Goal: Task Accomplishment & Management: Manage account settings

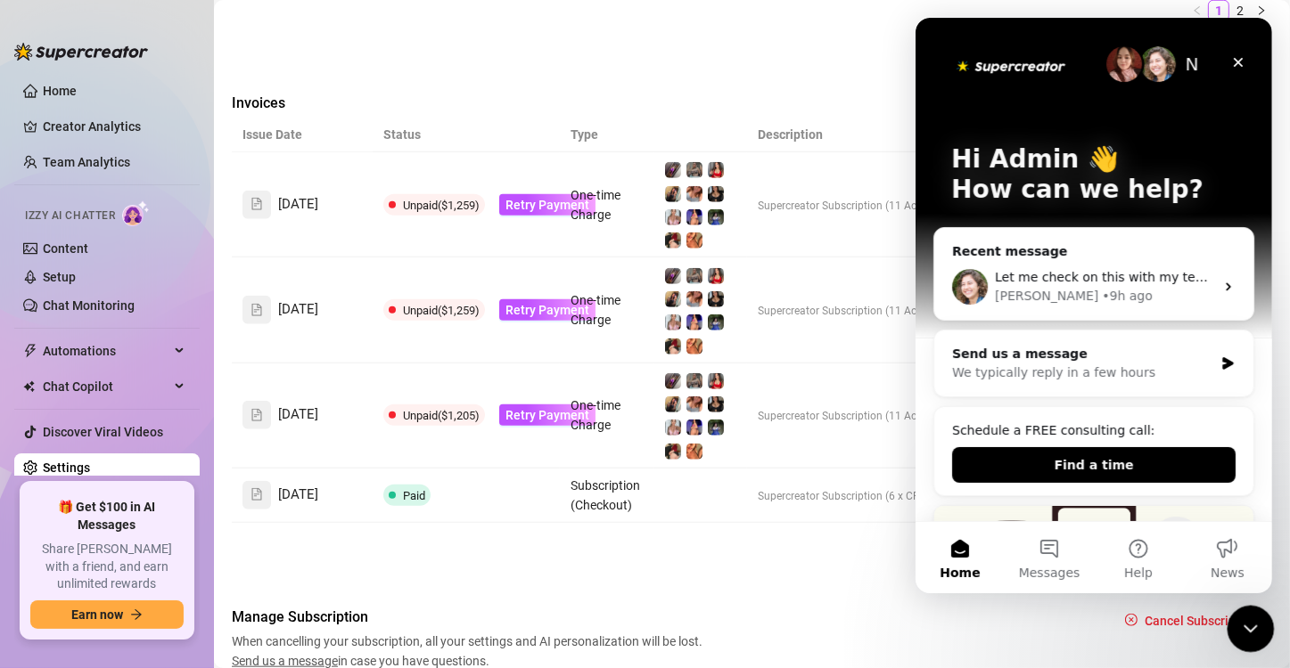
click at [1253, 620] on icon "Close Intercom Messenger" at bounding box center [1247, 626] width 21 height 21
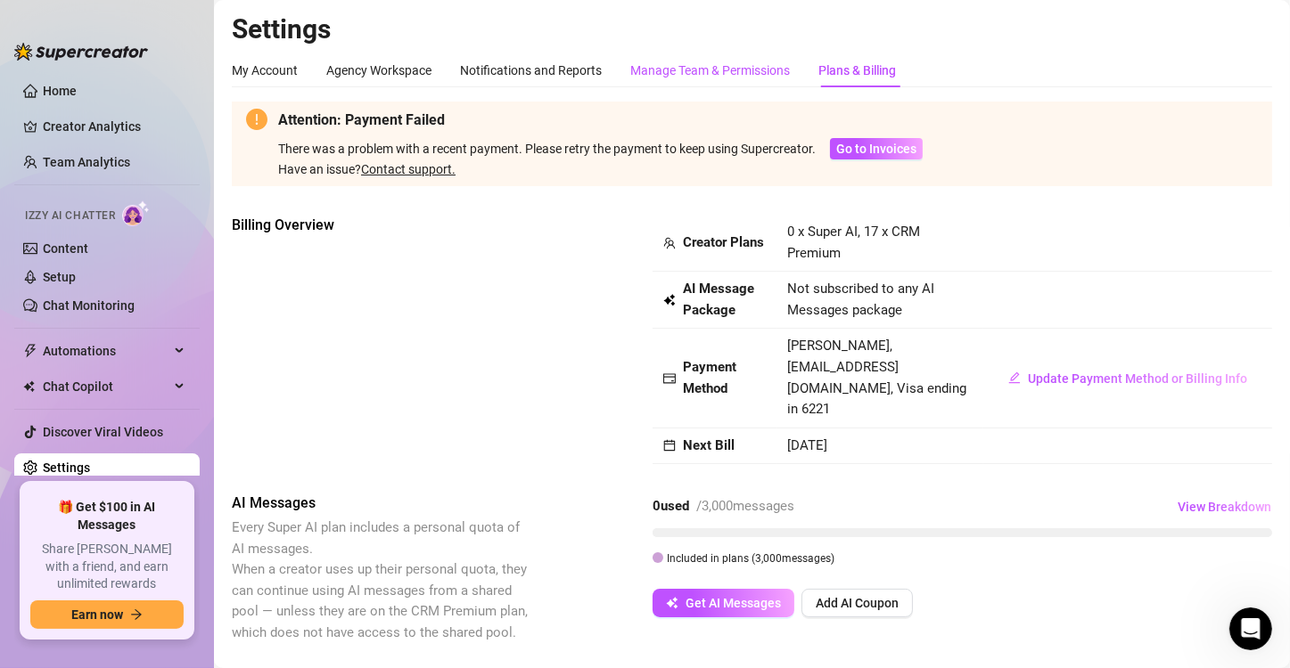
click at [694, 62] on div "Manage Team & Permissions" at bounding box center [710, 71] width 160 height 20
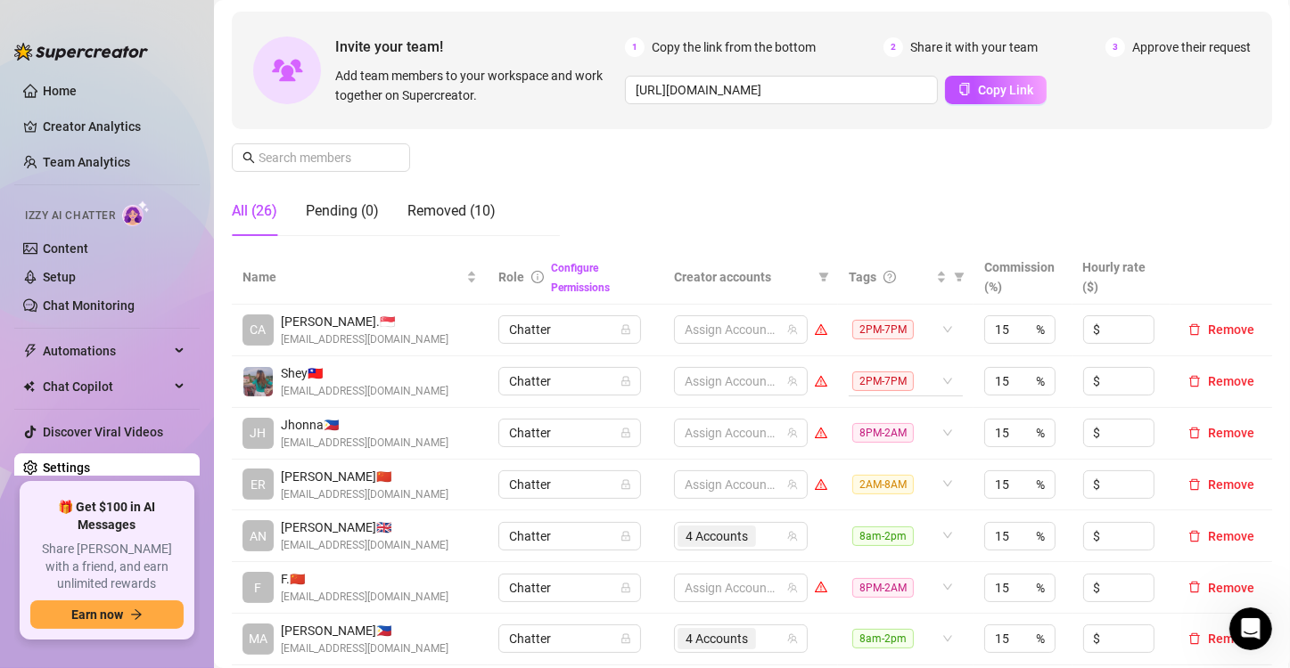
scroll to position [178, 0]
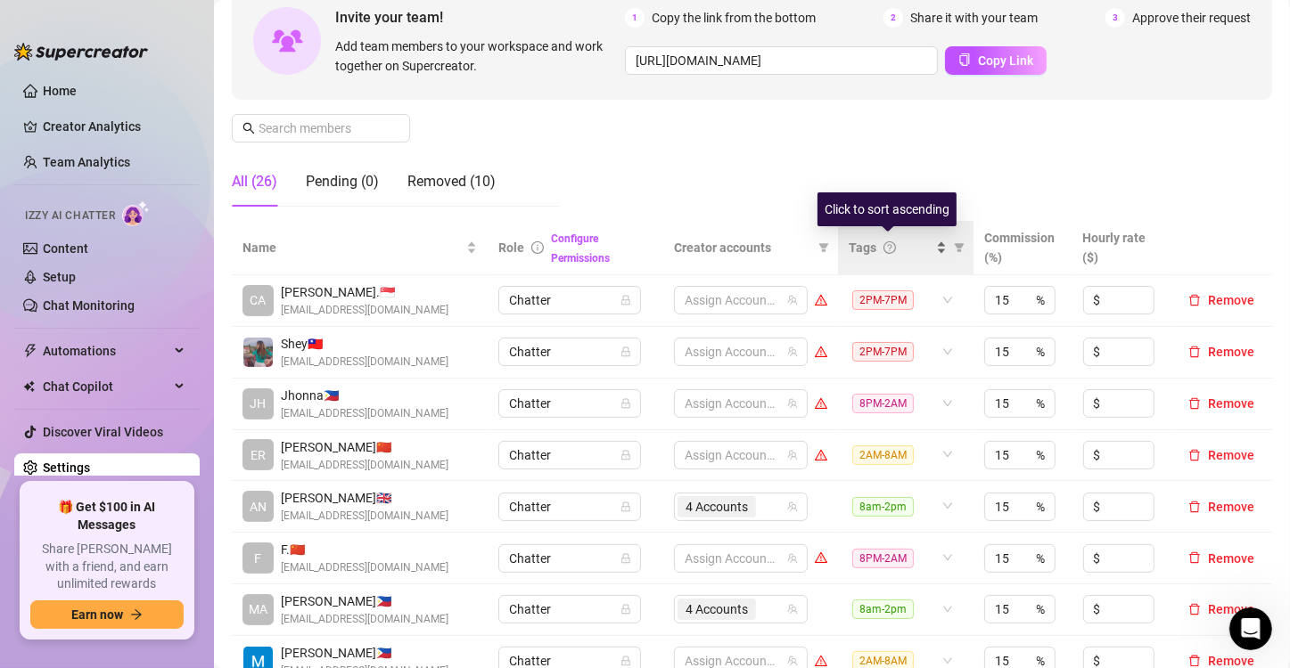
click at [925, 252] on div "Tags" at bounding box center [897, 248] width 98 height 20
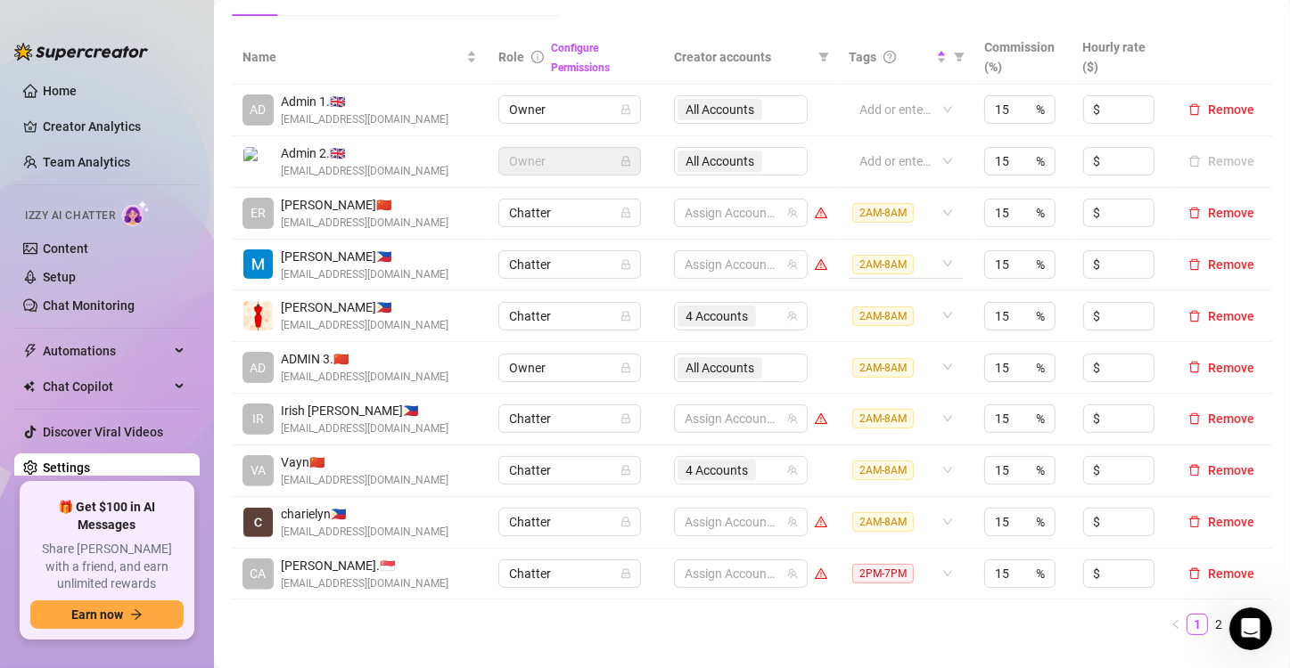
scroll to position [446, 0]
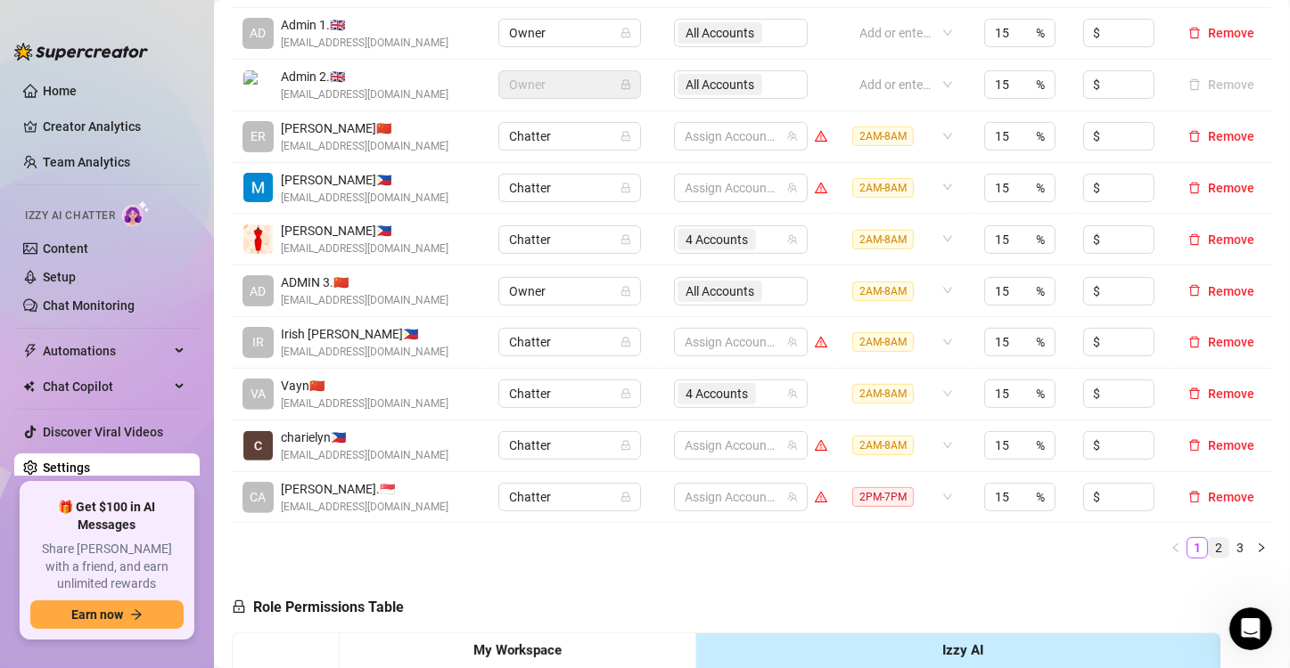
click at [1209, 547] on link "2" at bounding box center [1219, 548] width 20 height 20
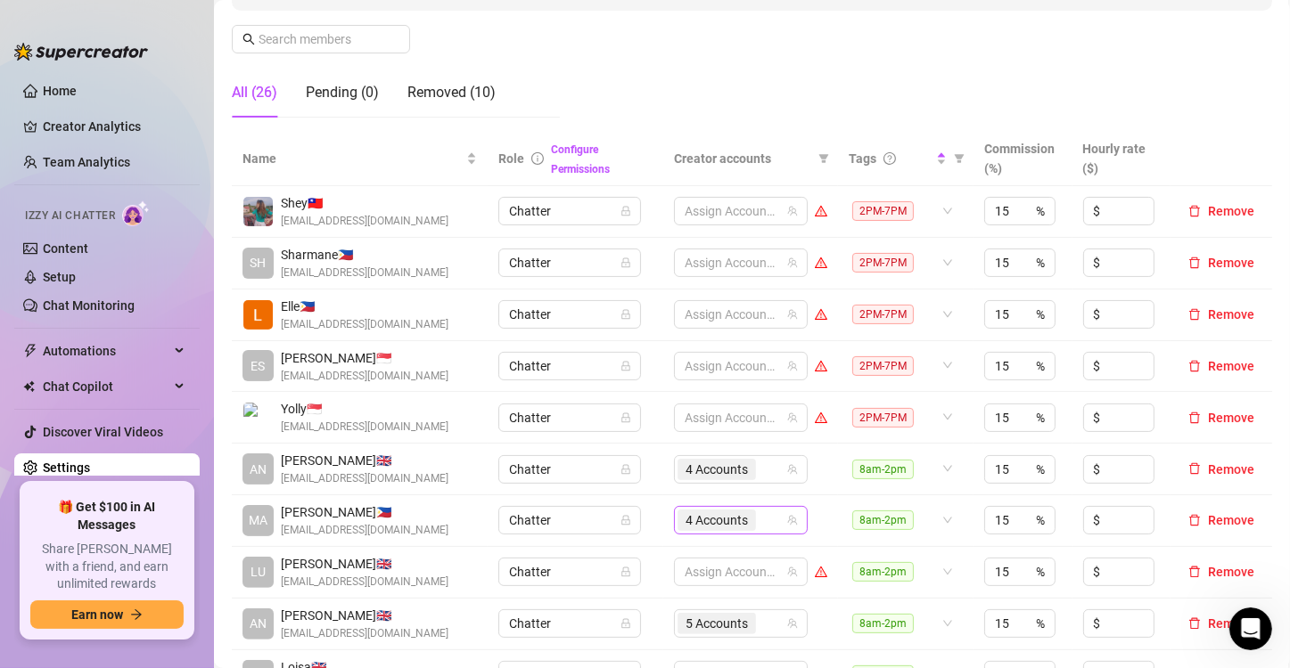
scroll to position [178, 0]
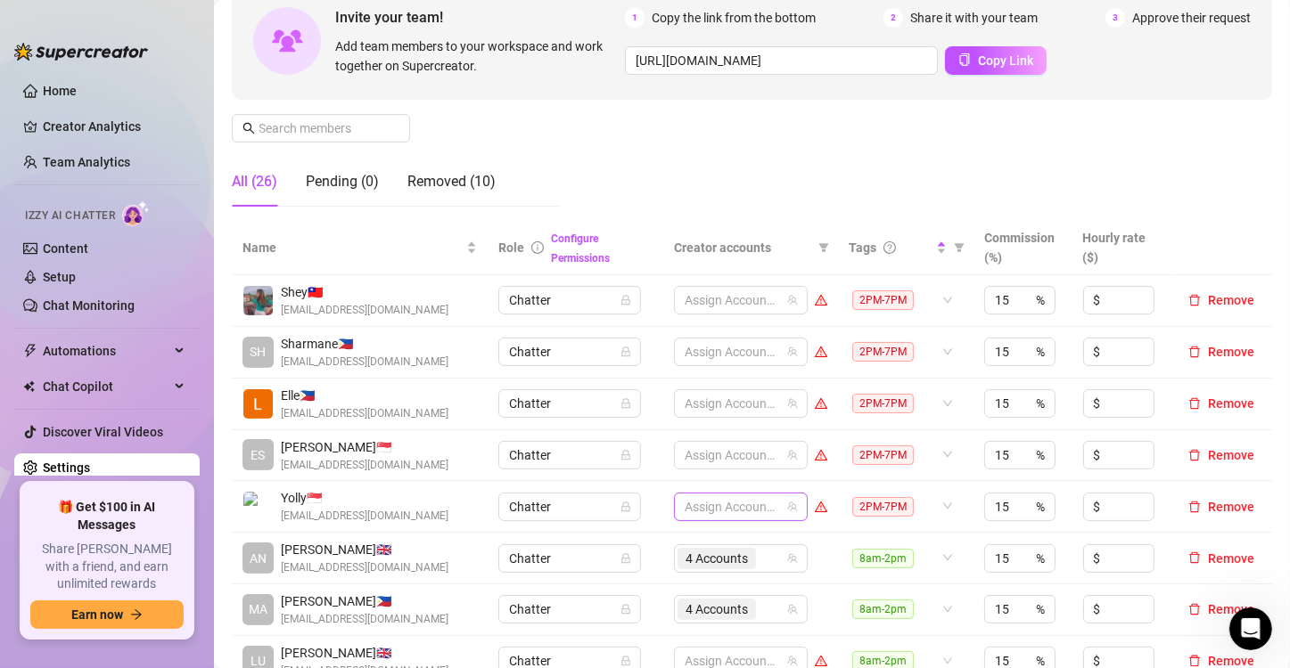
click at [709, 511] on div at bounding box center [731, 507] width 108 height 25
type input "chyn"
click at [702, 463] on span "Select tree node" at bounding box center [702, 464] width 14 height 14
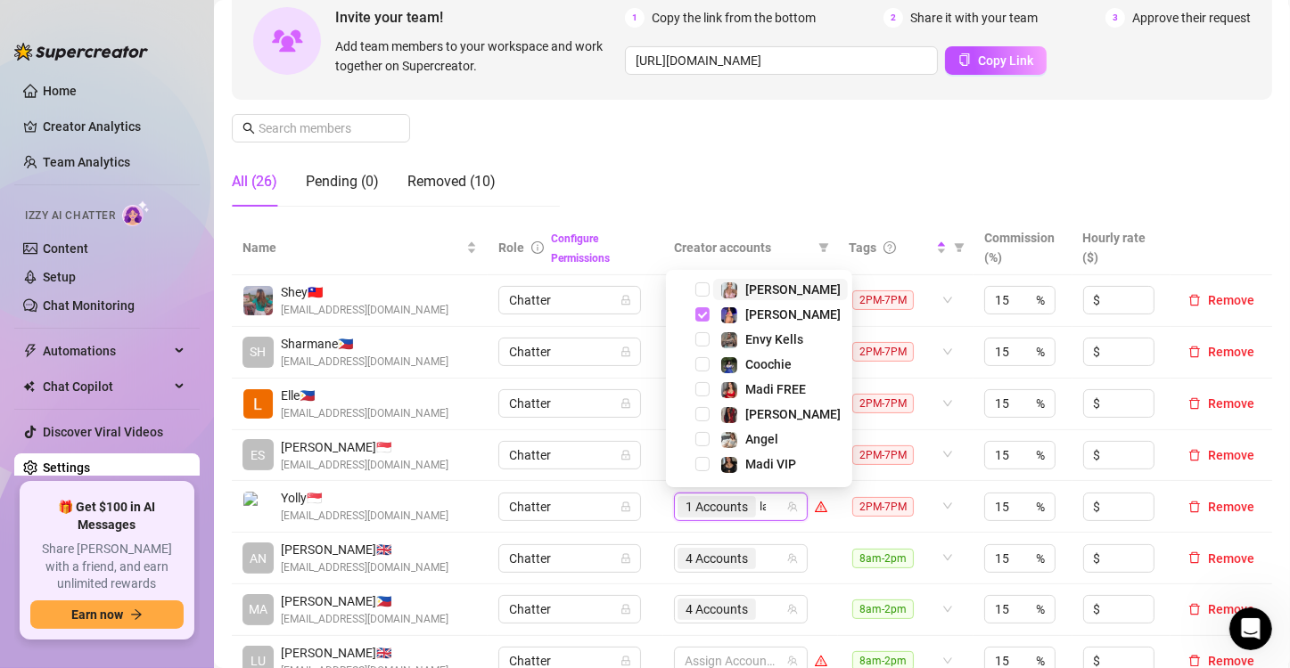
type input "[PERSON_NAME]"
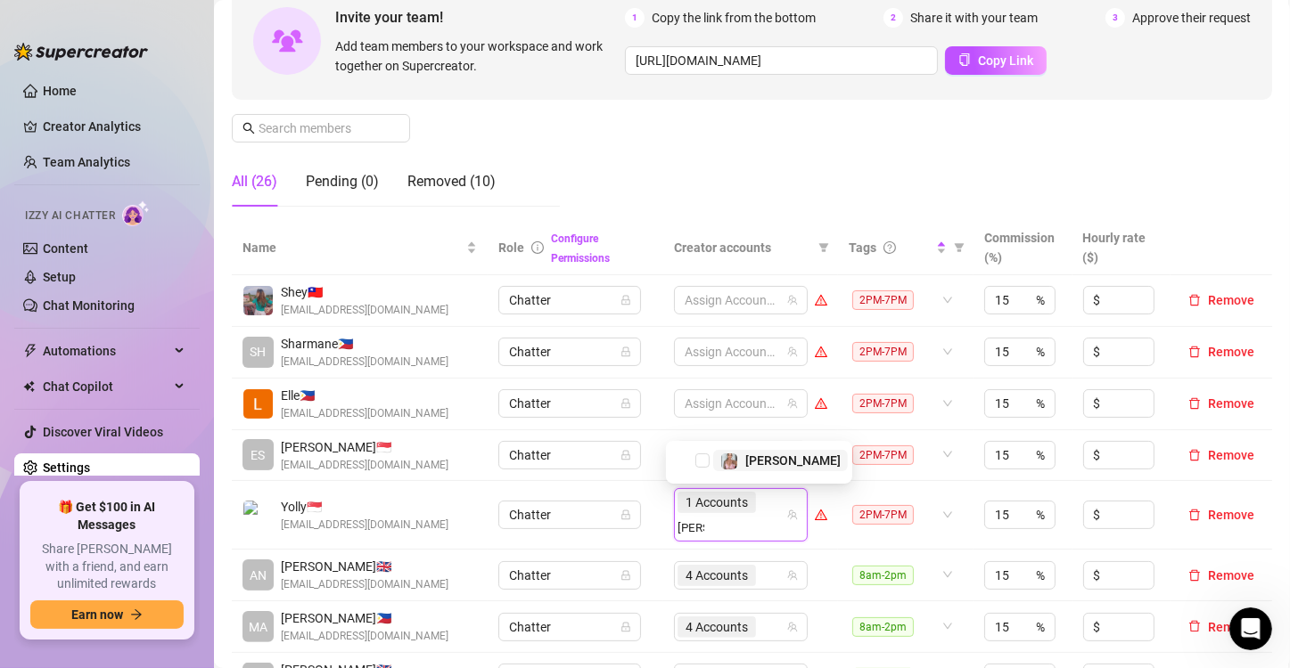
click at [702, 463] on span "Select tree node" at bounding box center [702, 461] width 14 height 14
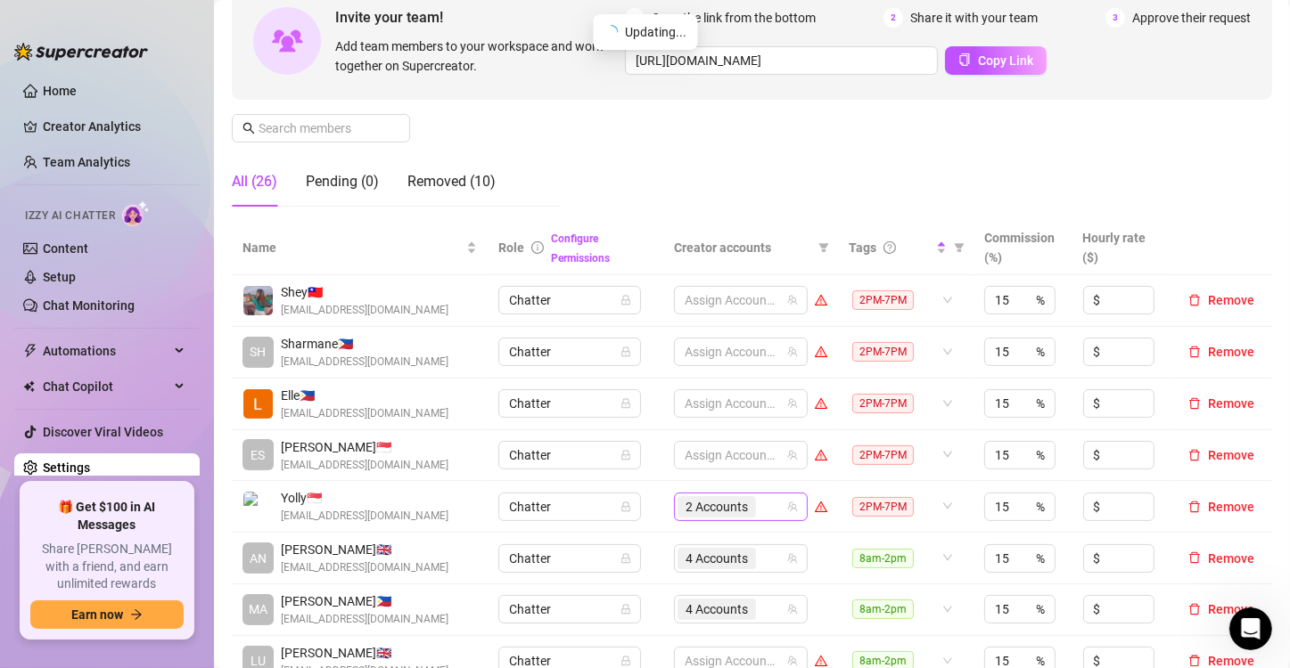
click at [761, 506] on div "2 Accounts" at bounding box center [731, 507] width 108 height 25
type input "jade"
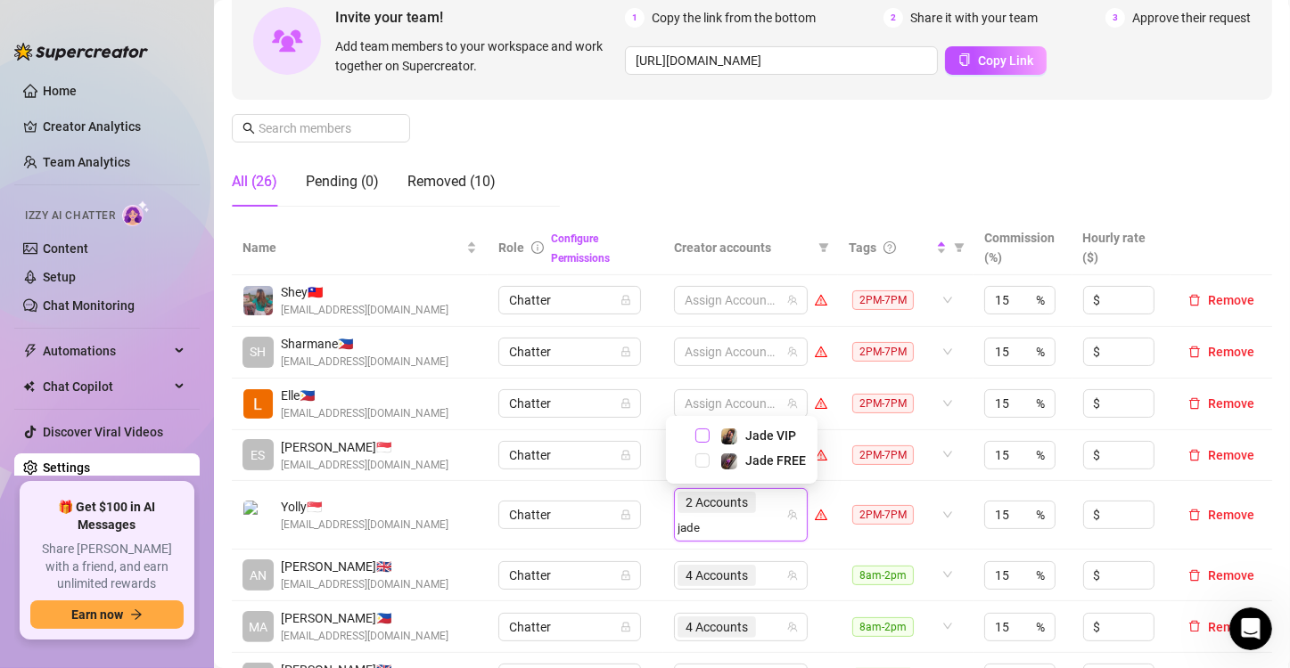
click at [698, 436] on span "Select tree node" at bounding box center [702, 436] width 14 height 14
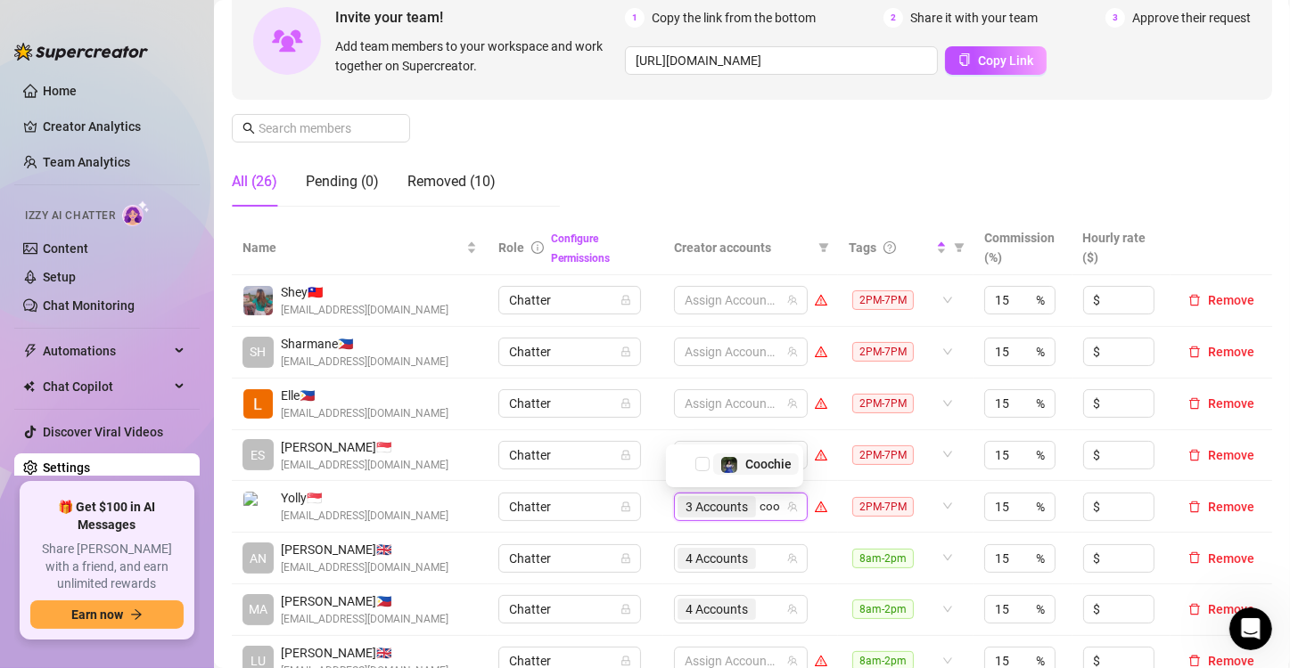
type input "cooc"
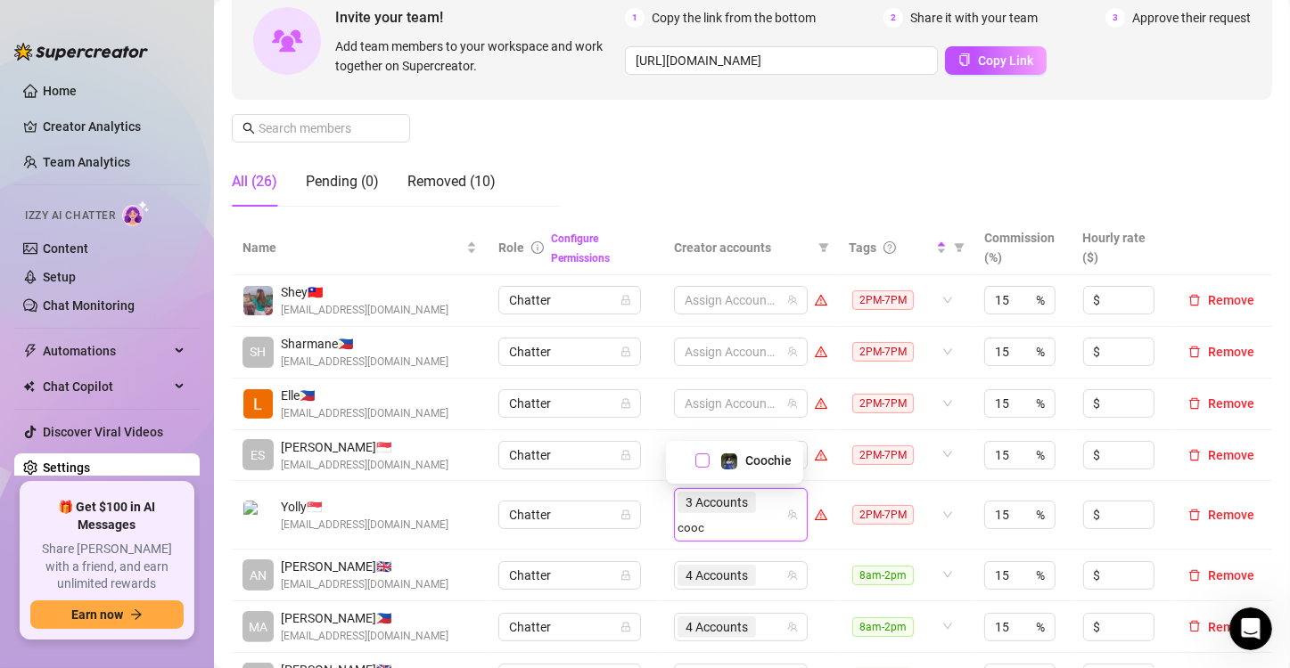
click at [700, 463] on span "Select tree node" at bounding box center [702, 461] width 14 height 14
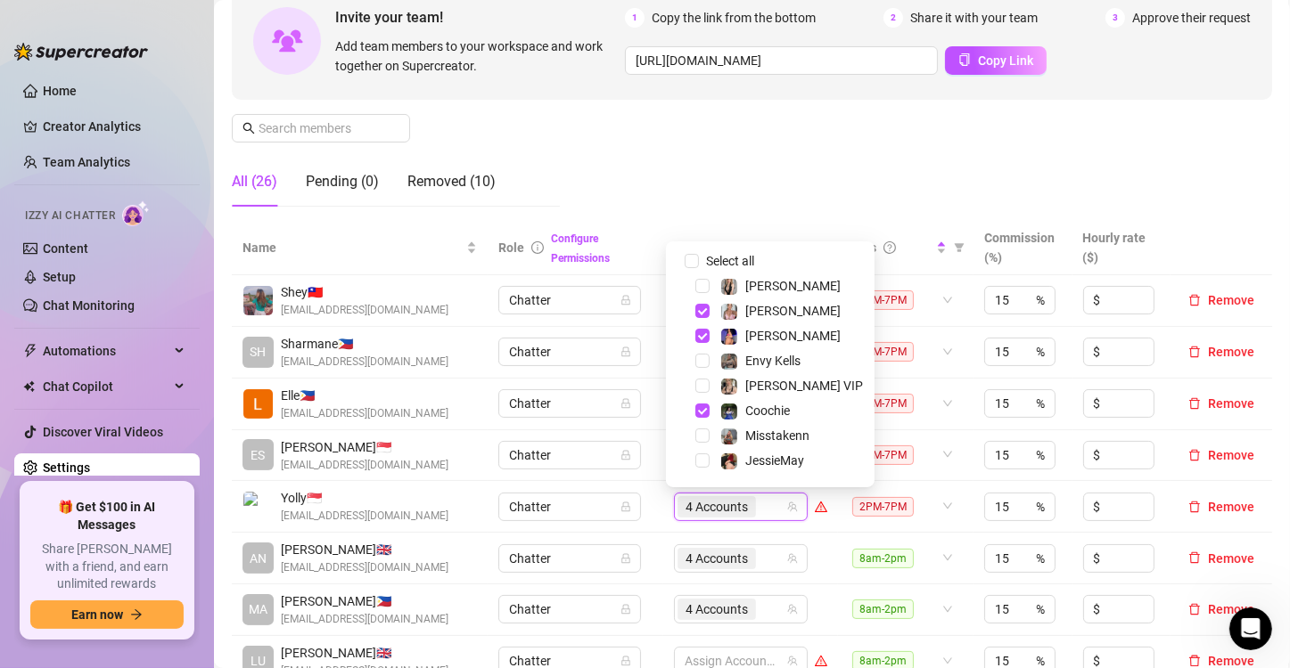
click at [663, 499] on td "4 Accounts" at bounding box center [750, 507] width 175 height 52
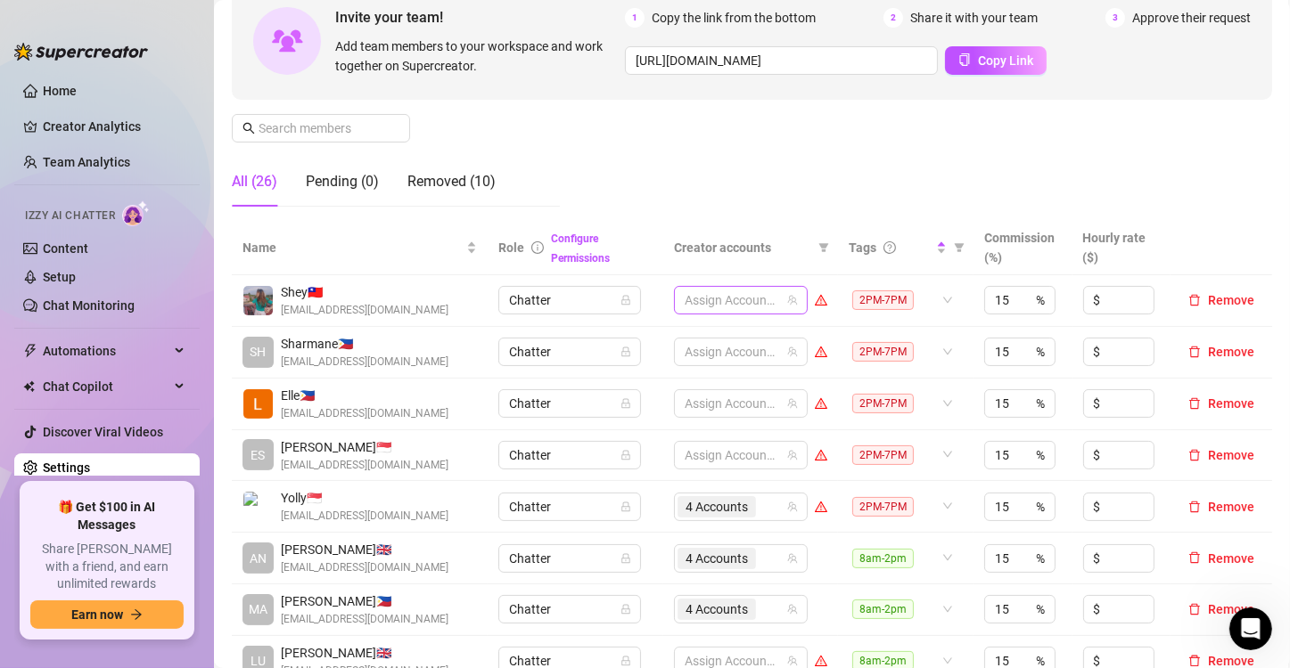
click at [704, 300] on div at bounding box center [731, 300] width 108 height 25
click at [693, 300] on div at bounding box center [731, 300] width 108 height 25
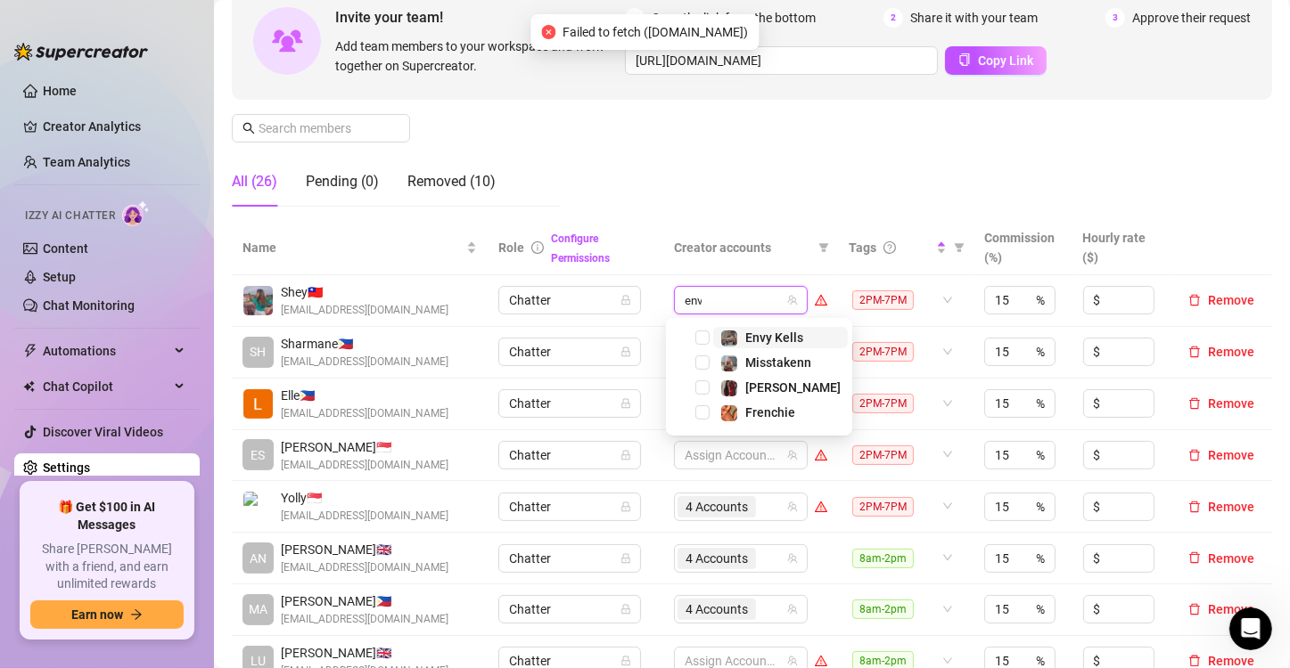
type input "envy"
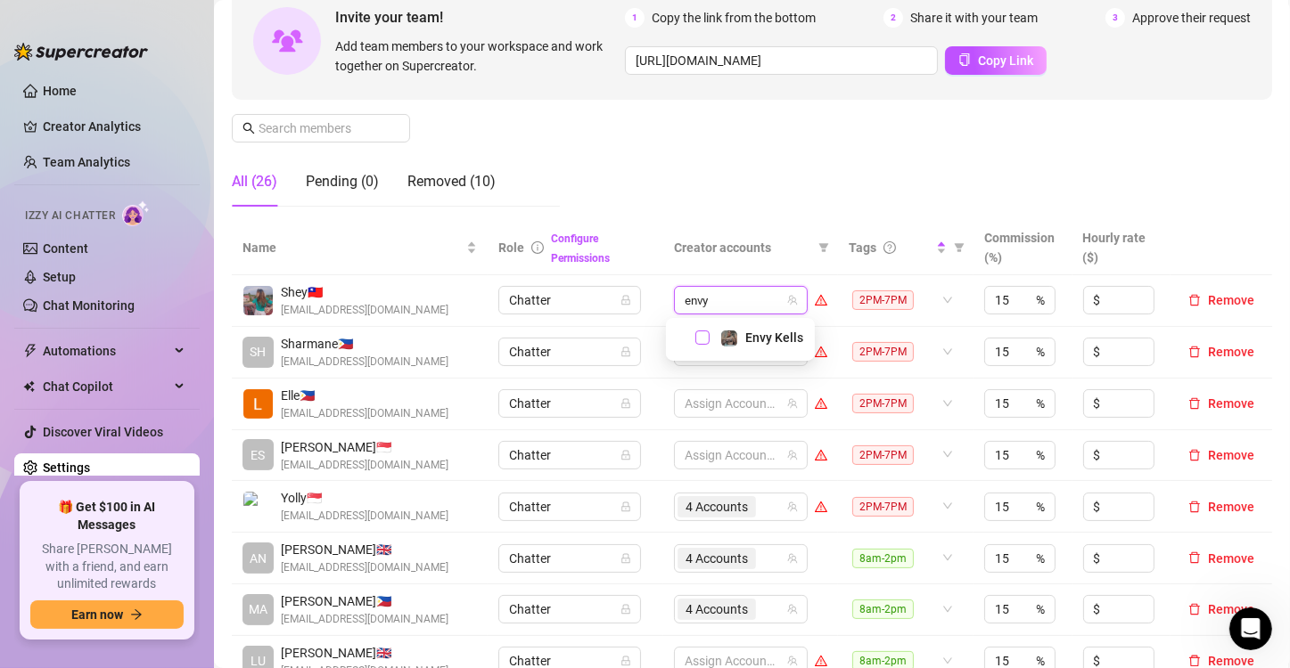
click at [701, 340] on span "Select tree node" at bounding box center [702, 338] width 14 height 14
type input "phoe"
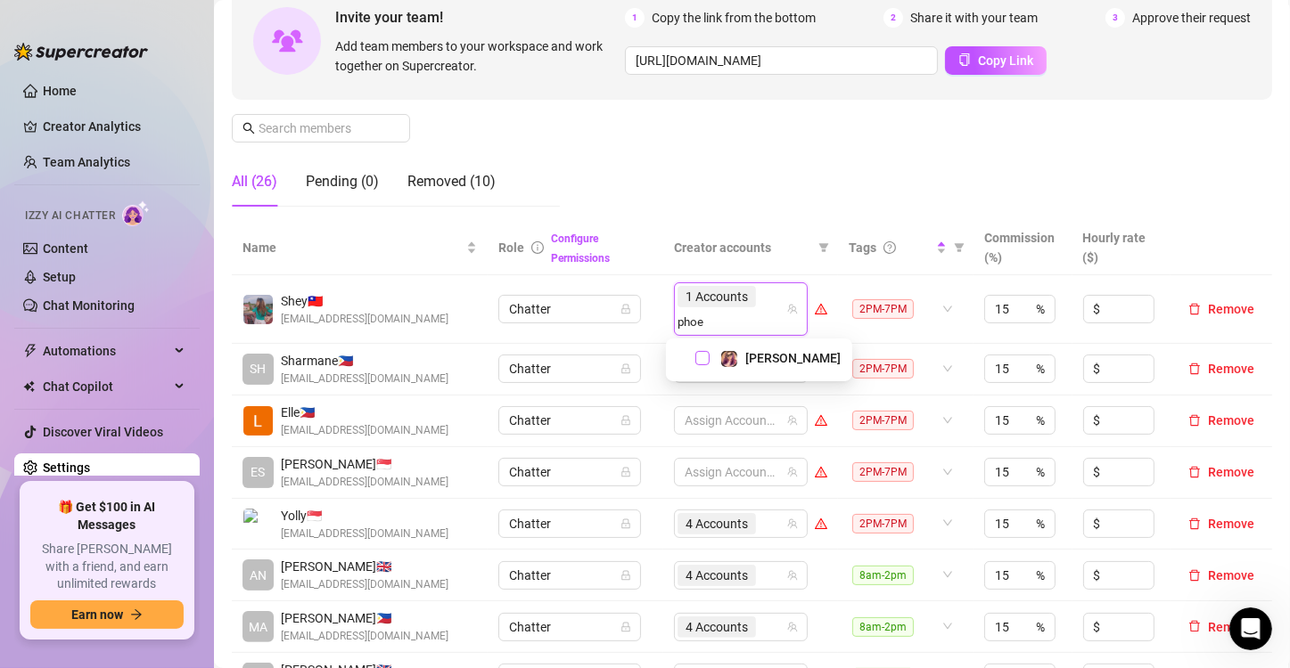
click at [698, 359] on span "Select tree node" at bounding box center [702, 358] width 14 height 14
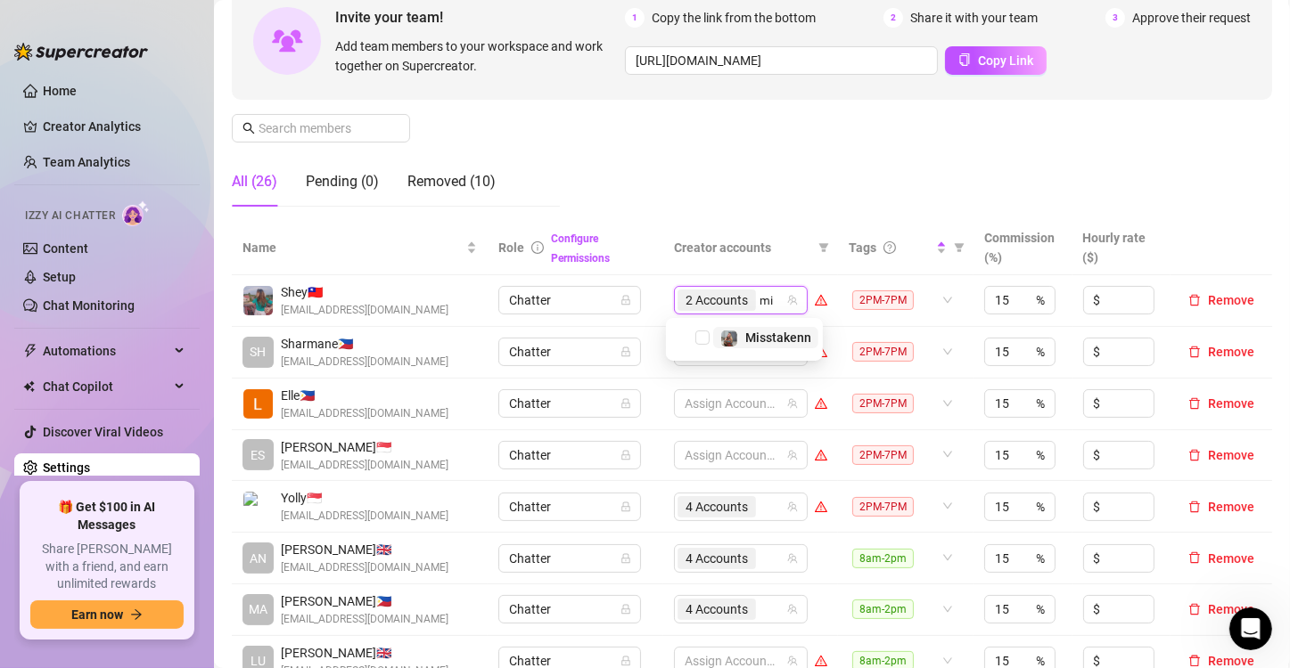
type input "mis"
click at [699, 341] on span "Select tree node" at bounding box center [702, 338] width 14 height 14
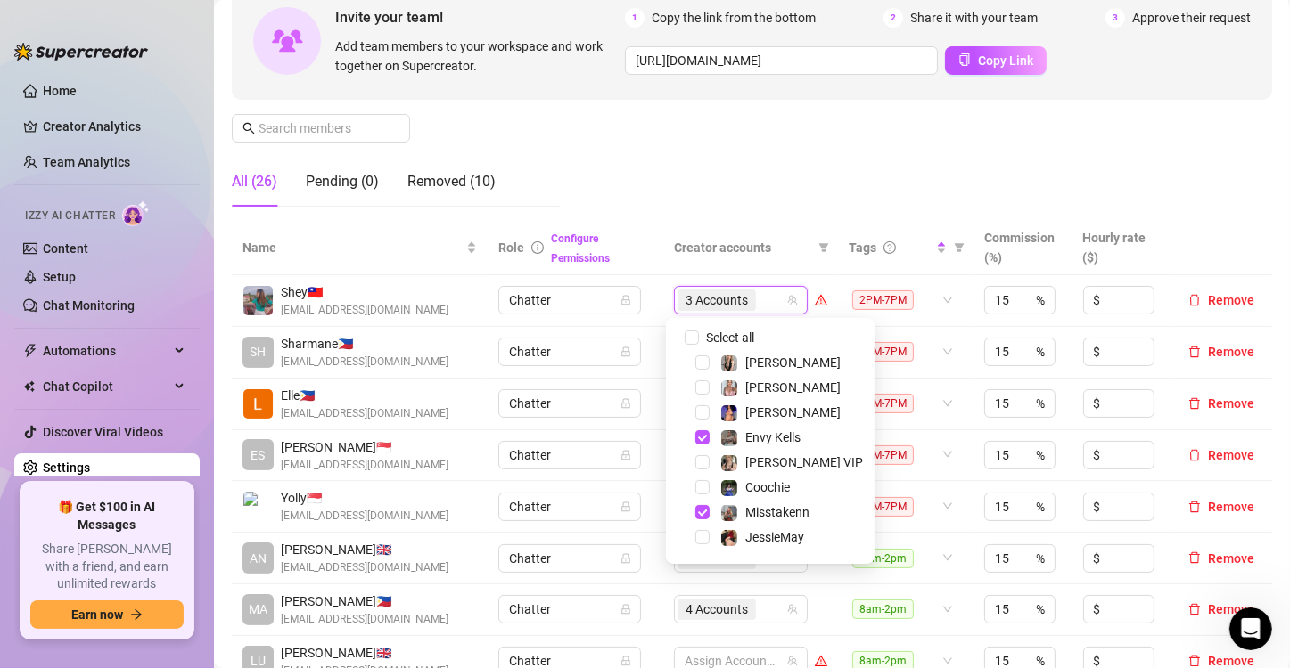
click at [663, 310] on td "3 Accounts" at bounding box center [750, 301] width 175 height 52
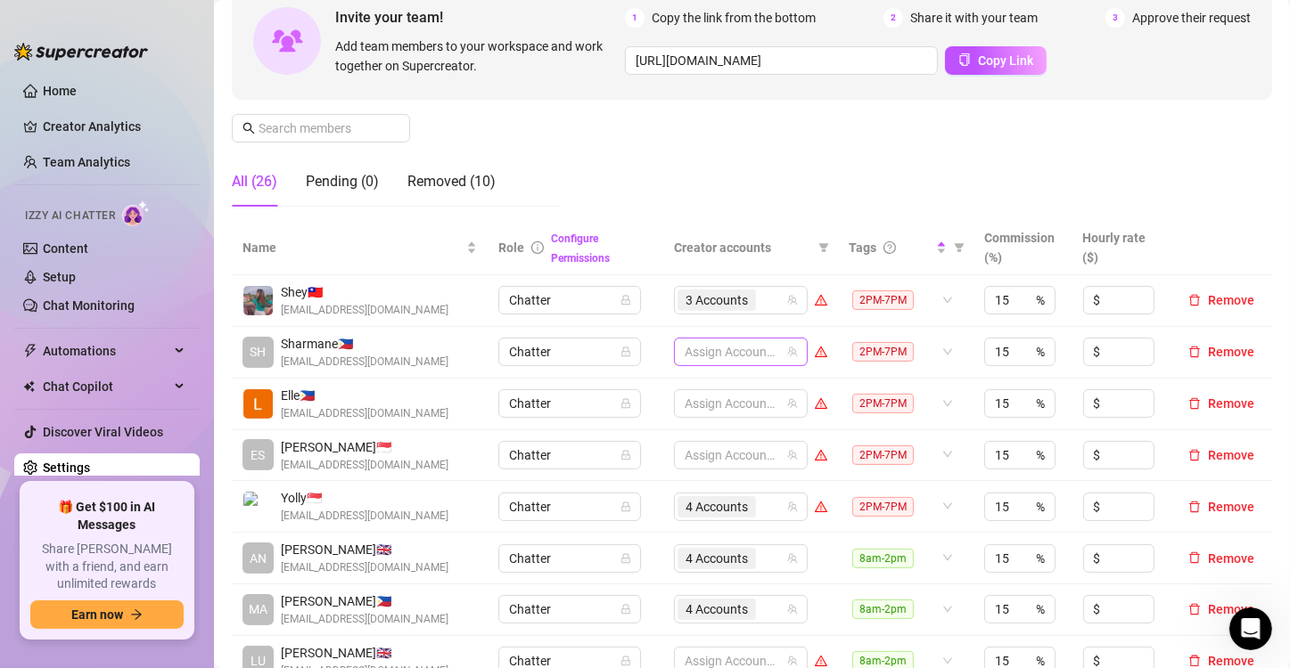
click at [705, 355] on div at bounding box center [731, 352] width 108 height 25
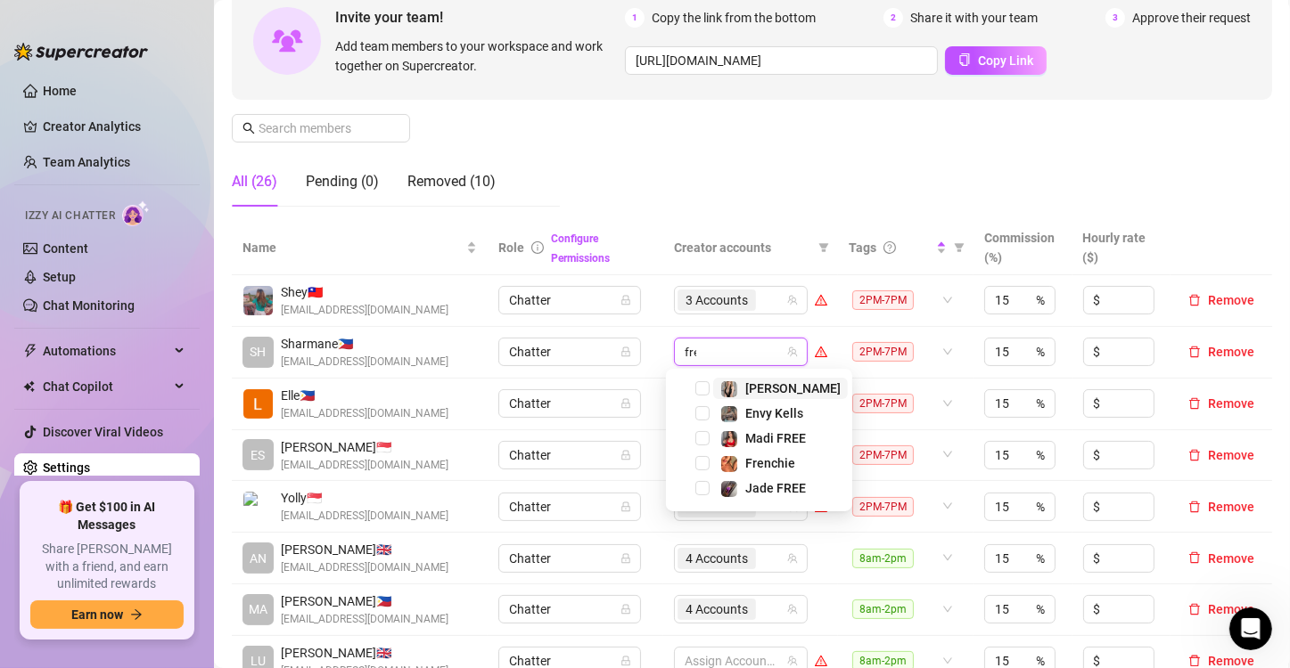
type input "fren"
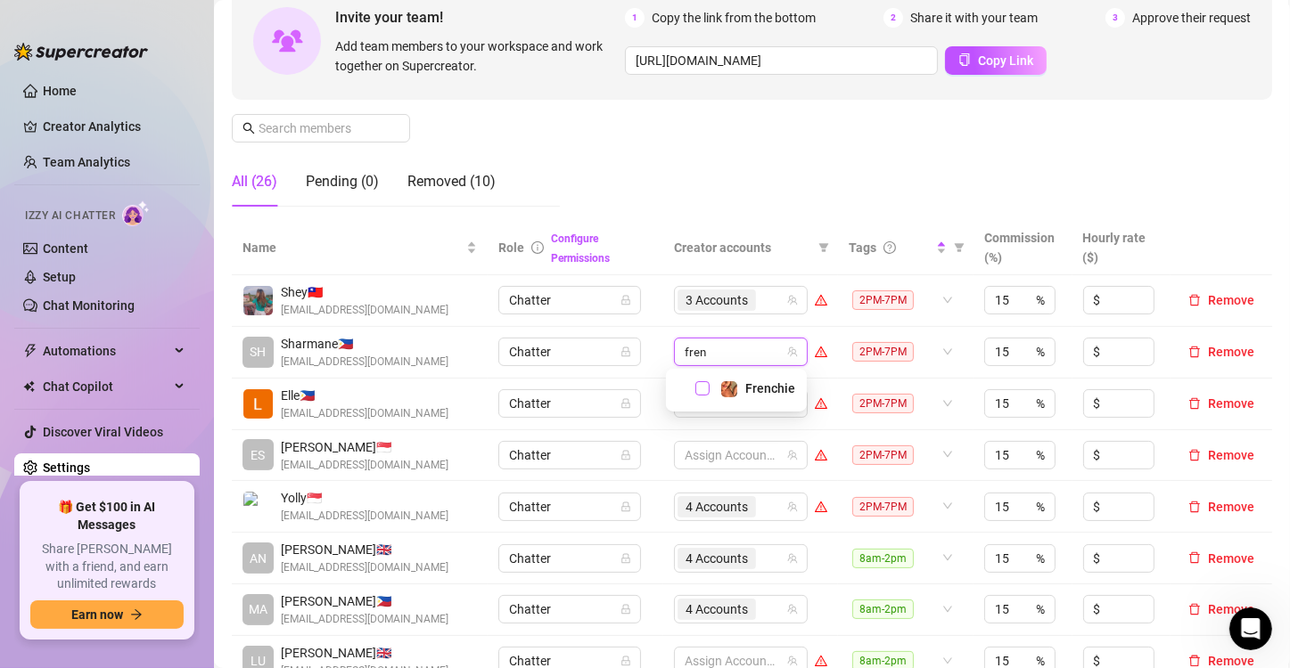
click at [699, 387] on span "Select tree node" at bounding box center [702, 388] width 14 height 14
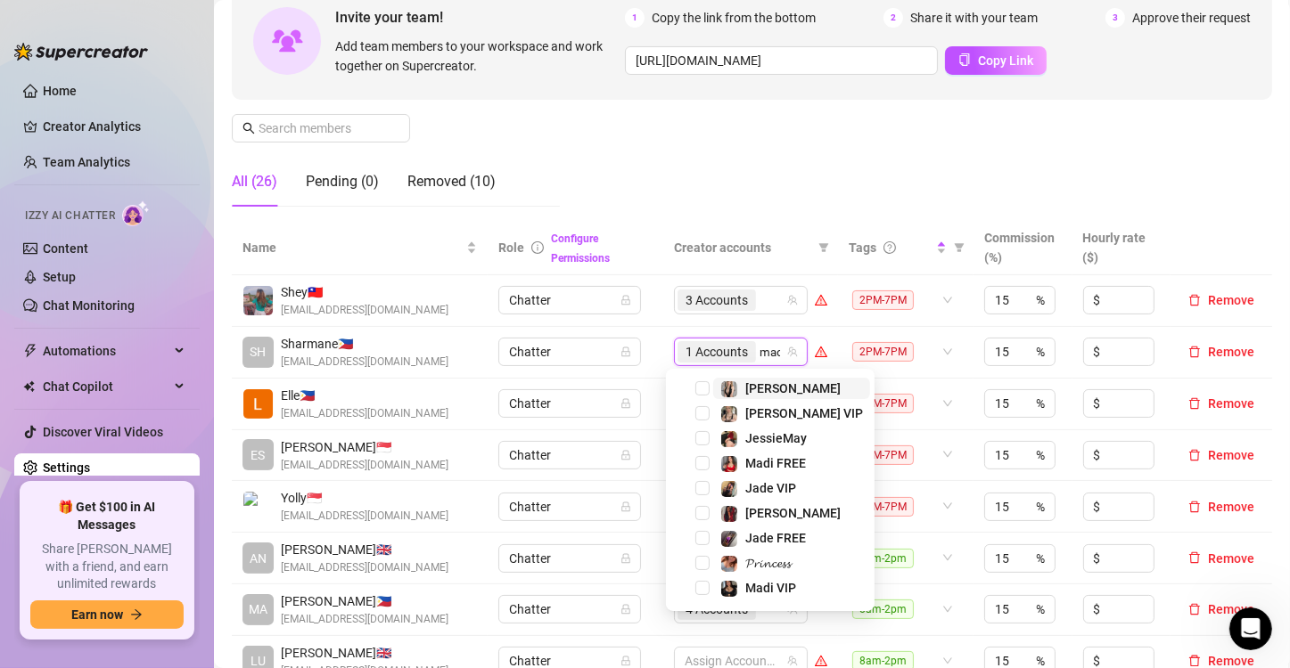
type input "madi"
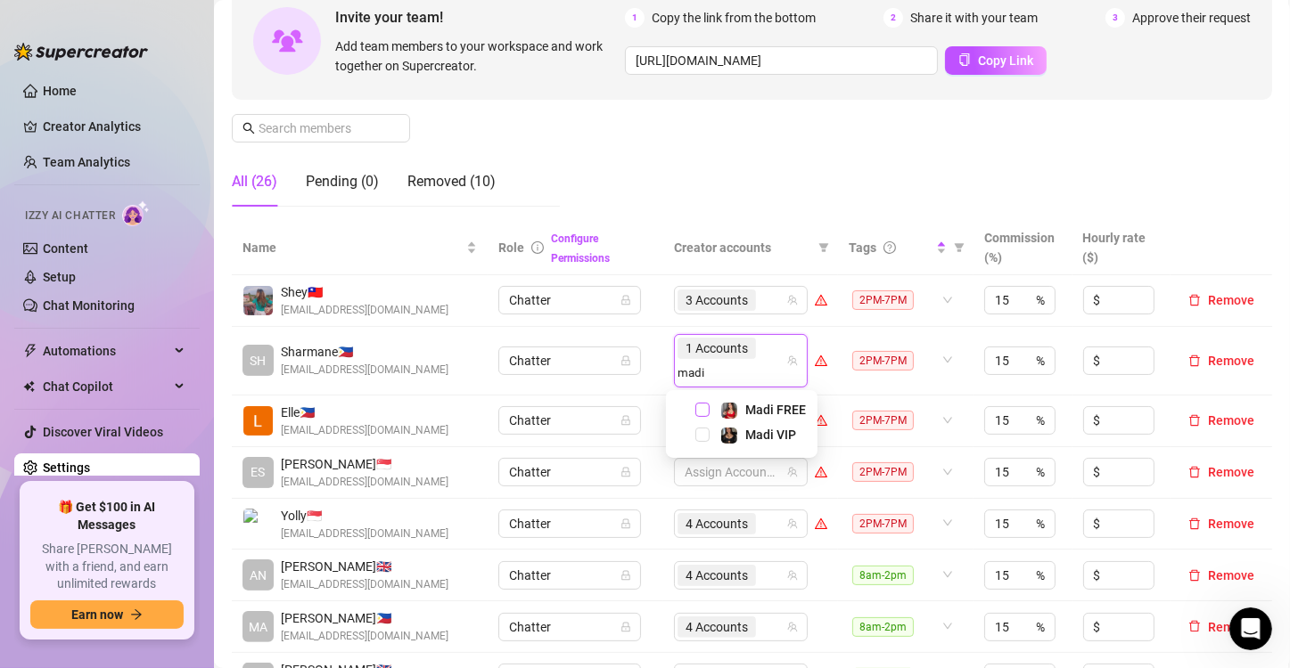
click at [698, 413] on span "Select tree node" at bounding box center [702, 410] width 14 height 14
type input "madi"
click at [703, 430] on span "Select tree node" at bounding box center [702, 435] width 14 height 14
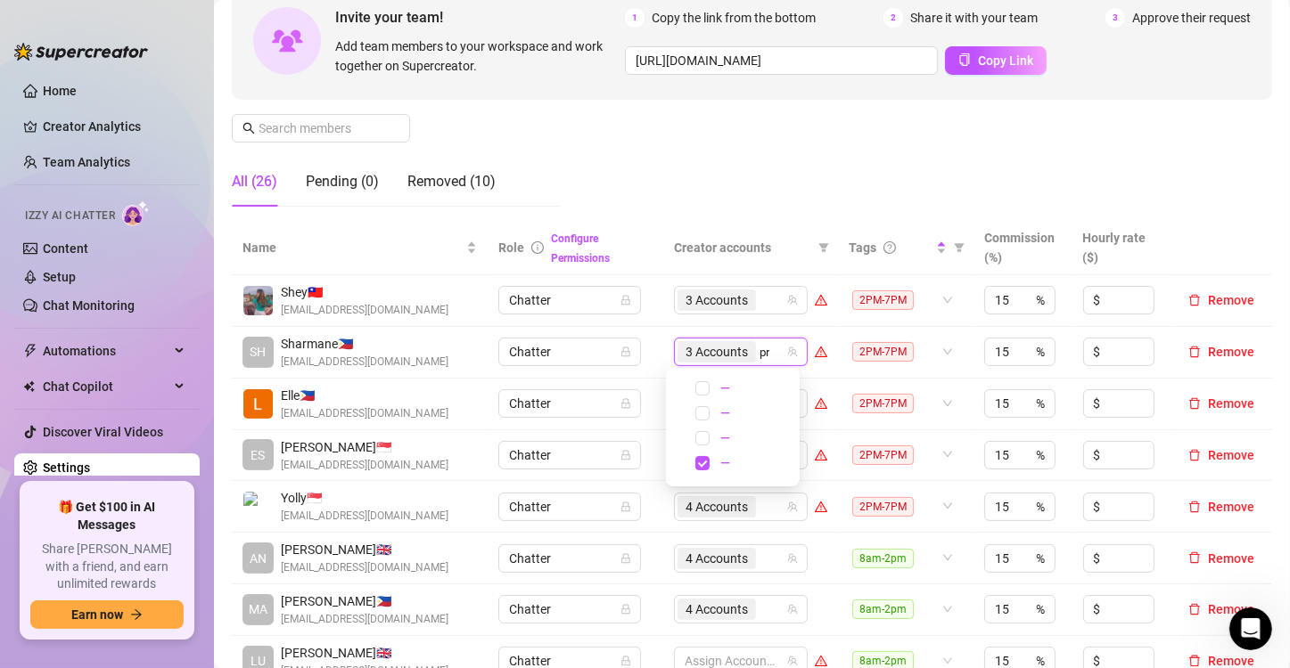
type input "p"
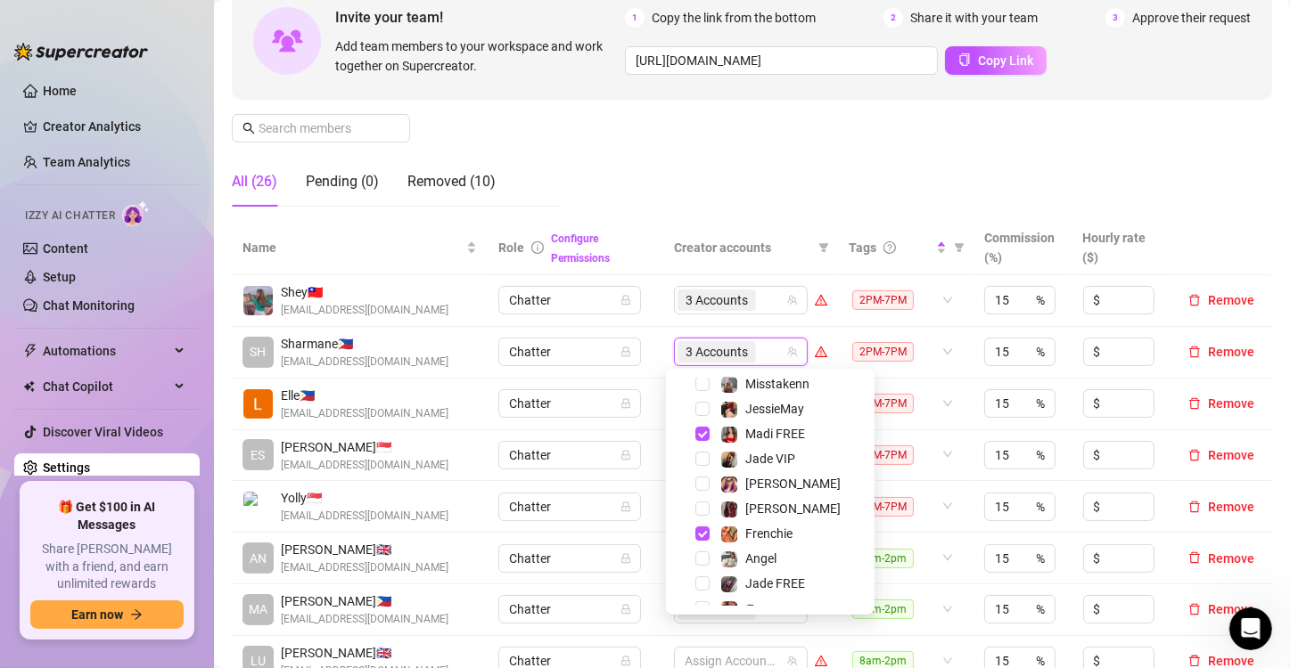
scroll to position [221, 0]
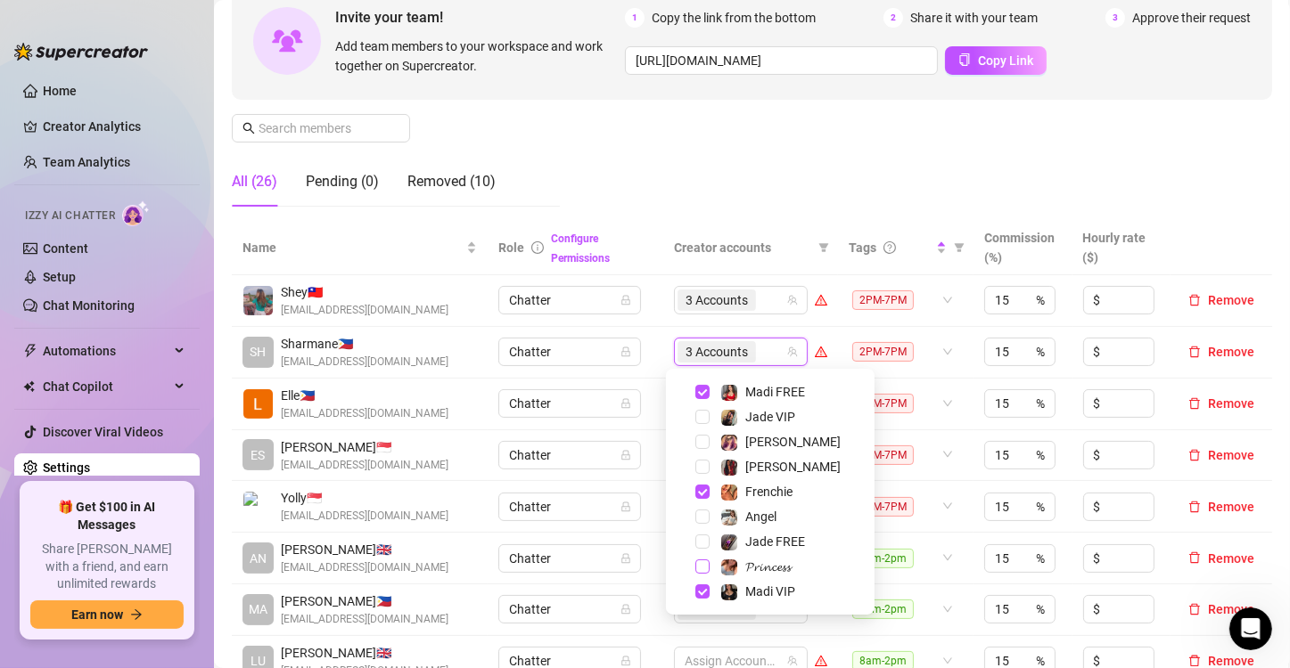
click at [703, 565] on span "Select tree node" at bounding box center [702, 567] width 14 height 14
click at [651, 364] on td "Chatter" at bounding box center [576, 353] width 176 height 52
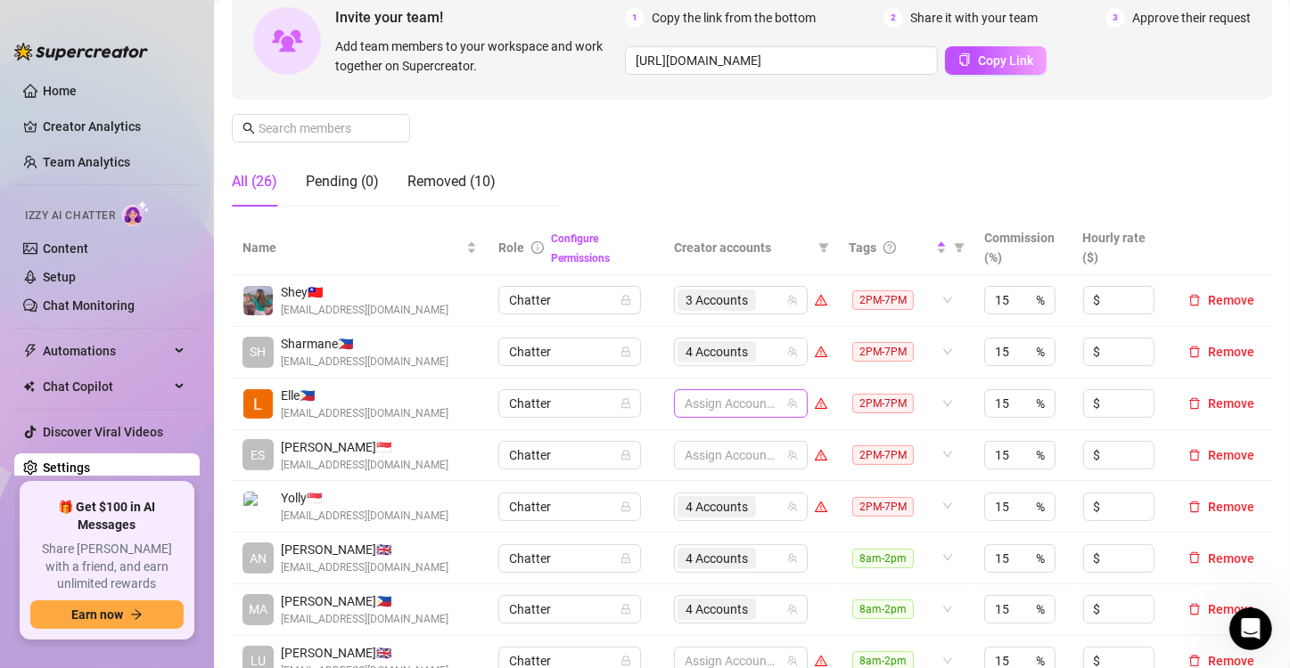
click at [687, 399] on div at bounding box center [731, 403] width 108 height 25
type input "jade"
click at [701, 463] on span "Select tree node" at bounding box center [702, 465] width 14 height 14
type input "valen"
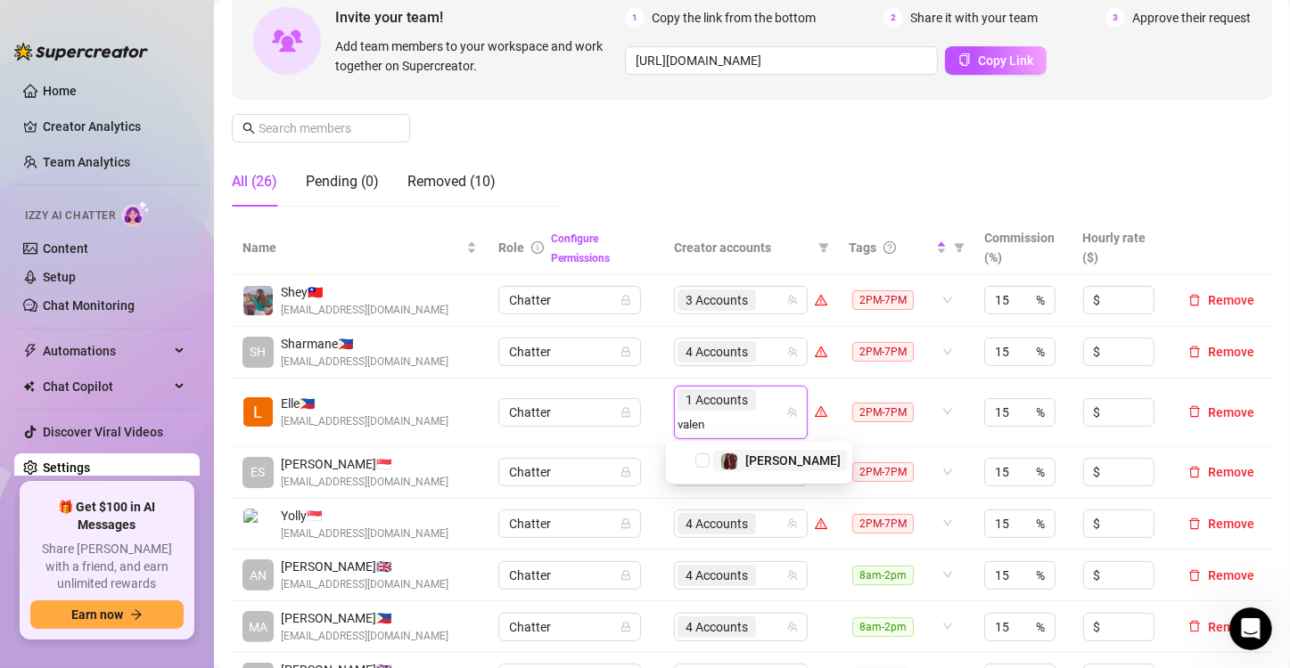
click at [701, 463] on span "Select tree node" at bounding box center [702, 461] width 14 height 14
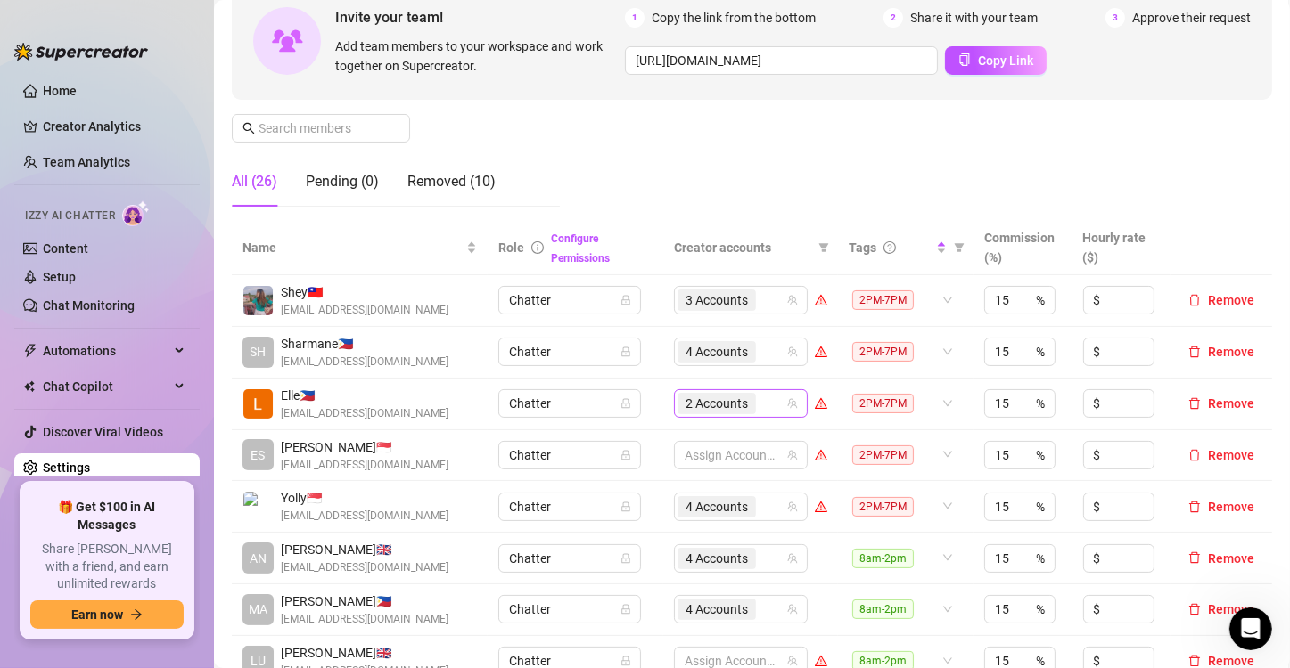
click at [756, 404] on div "2 Accounts" at bounding box center [731, 403] width 108 height 25
type input "jes"
click at [696, 439] on span "Select tree node" at bounding box center [702, 440] width 14 height 14
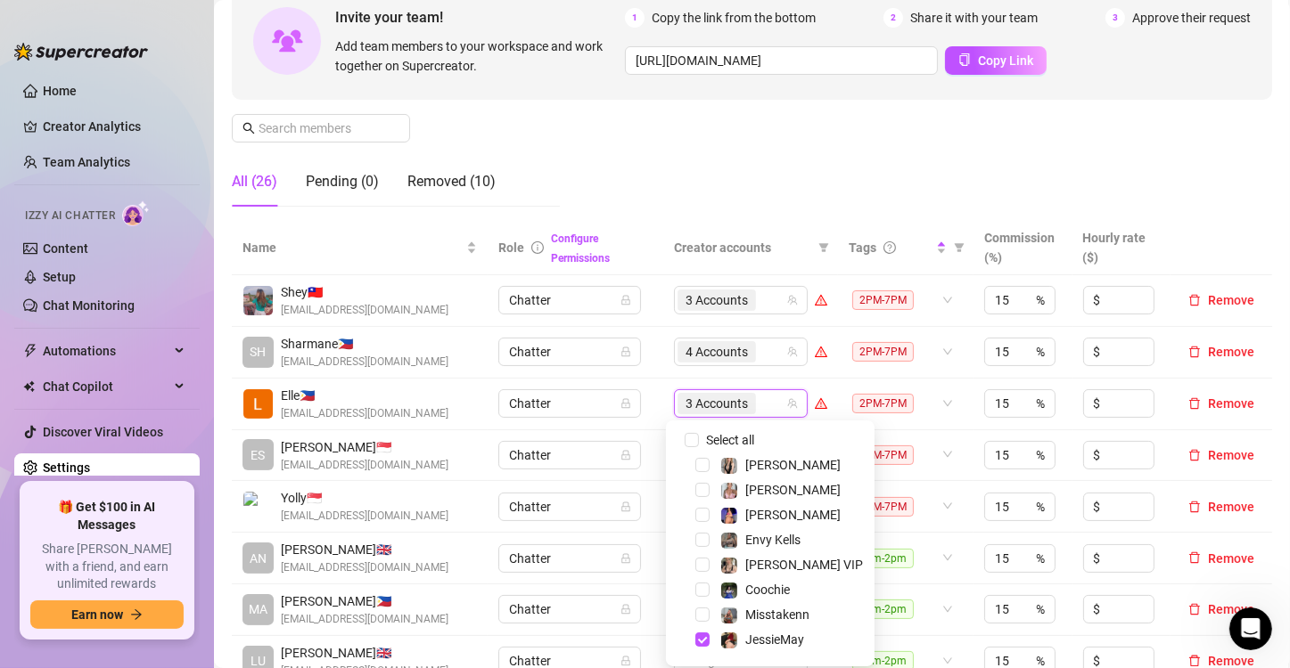
click at [663, 409] on td "3 Accounts" at bounding box center [750, 405] width 175 height 52
